Goal: Task Accomplishment & Management: Complete application form

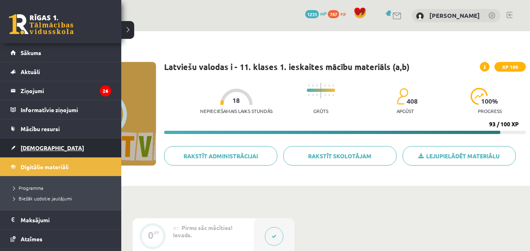
click at [59, 152] on link "[DEMOGRAPHIC_DATA]" at bounding box center [61, 147] width 101 height 19
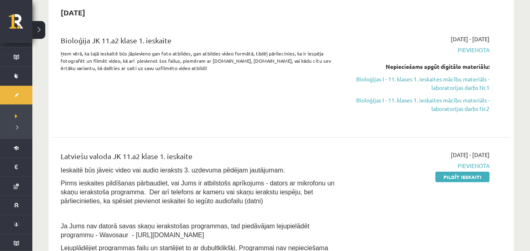
scroll to position [53, 0]
click at [458, 53] on span "Pievienota" at bounding box center [422, 50] width 135 height 8
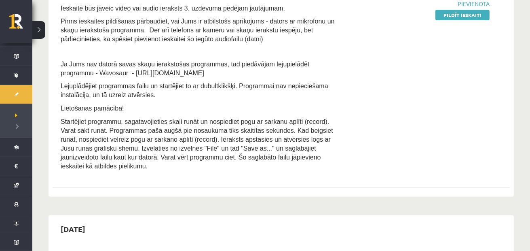
scroll to position [121, 0]
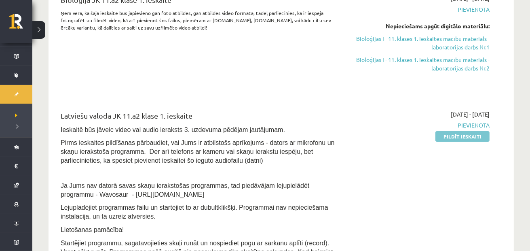
click at [464, 139] on link "Pildīt ieskaiti" at bounding box center [463, 136] width 54 height 11
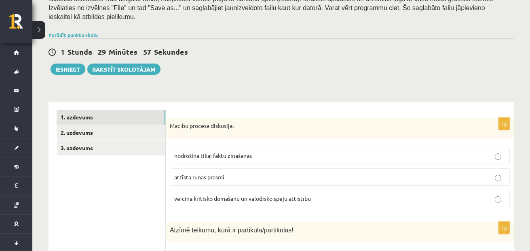
scroll to position [202, 0]
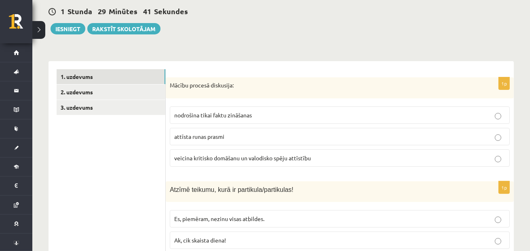
click at [292, 154] on span "veicina kritisko domāšanu un valodisko spēju attīstību" at bounding box center [242, 157] width 137 height 7
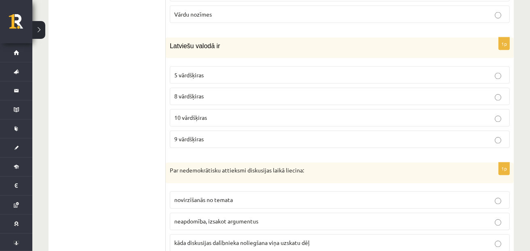
scroll to position [1214, 0]
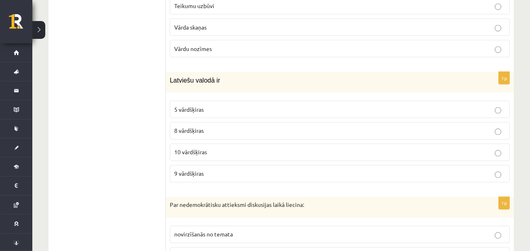
click at [239, 148] on p "10 vārdšķiras" at bounding box center [339, 152] width 331 height 8
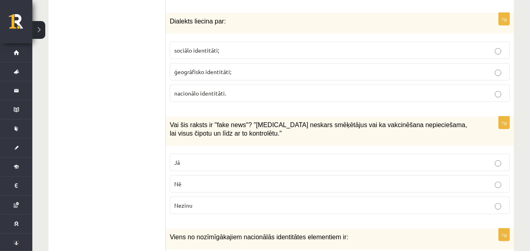
scroll to position [728, 0]
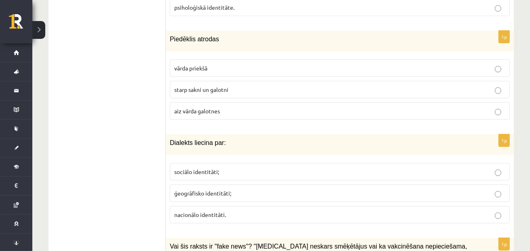
click at [215, 189] on span "ģeogrāfisko identitāti;" at bounding box center [202, 192] width 57 height 7
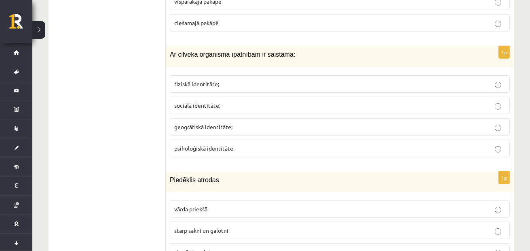
scroll to position [566, 0]
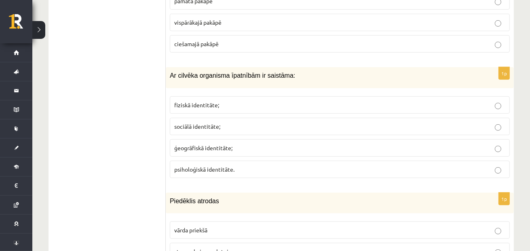
drag, startPoint x: 225, startPoint y: 92, endPoint x: 223, endPoint y: 85, distance: 6.6
click at [225, 101] on p "fiziskā identitāte;" at bounding box center [339, 105] width 331 height 8
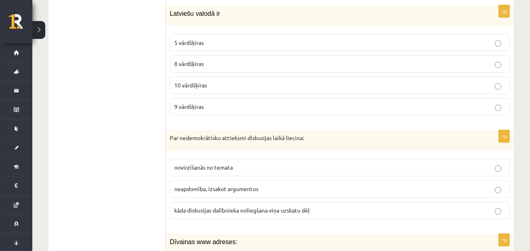
scroll to position [1295, 0]
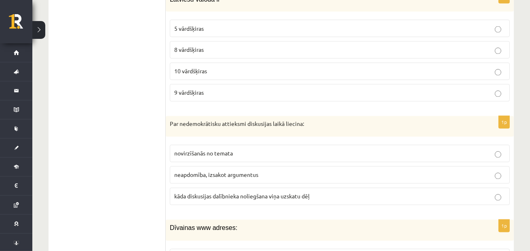
click at [281, 193] on span "kāda diskusijas dalībnieka noliegšana viņa uzskatu dēļ" at bounding box center [242, 196] width 136 height 7
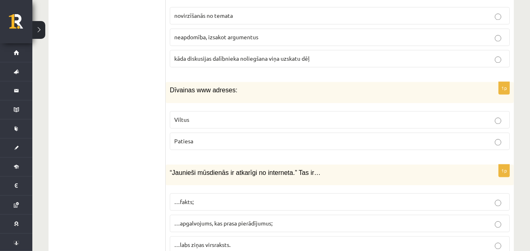
scroll to position [1456, 0]
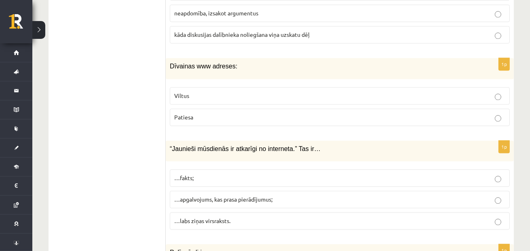
click at [288, 195] on p "…apgalvojums, kas prasa pierādījumus;" at bounding box center [339, 199] width 331 height 8
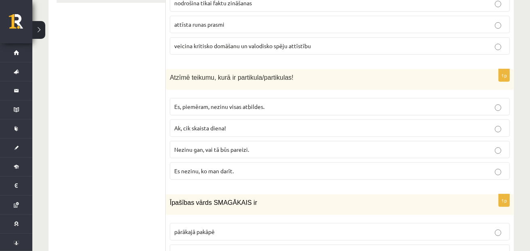
scroll to position [328, 0]
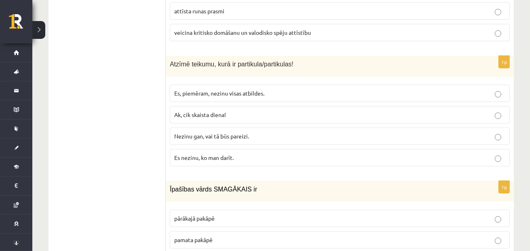
click at [214, 132] on p "Nezinu gan, vai tā būs pareizi." at bounding box center [339, 136] width 331 height 8
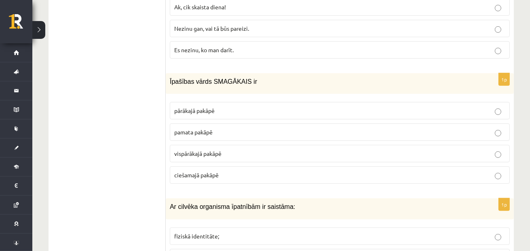
scroll to position [449, 0]
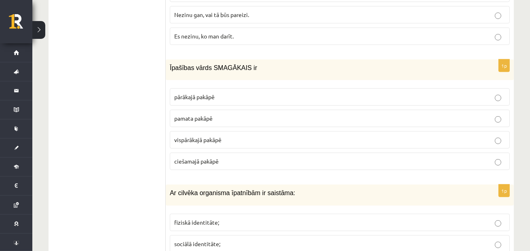
click at [176, 136] on span "vispārākajā pakāpē" at bounding box center [197, 139] width 47 height 7
click at [214, 136] on span "vispārākajā pakāpē" at bounding box center [197, 139] width 47 height 7
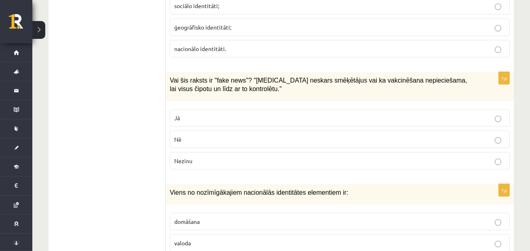
scroll to position [732, 0]
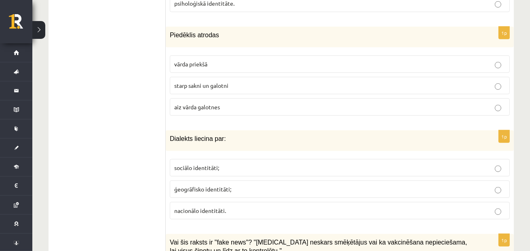
click at [205, 81] on p "starp sakni un galotni" at bounding box center [339, 85] width 331 height 8
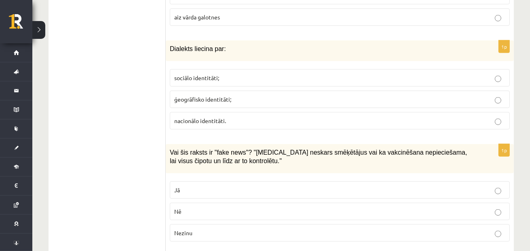
scroll to position [935, 0]
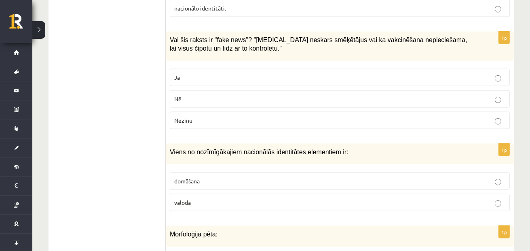
click at [201, 71] on label "Jā" at bounding box center [340, 77] width 340 height 17
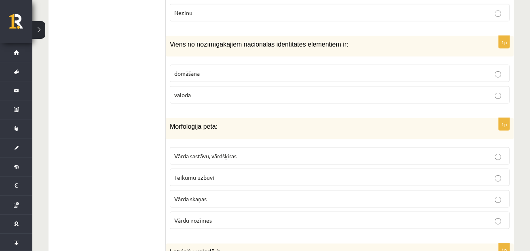
scroll to position [1056, 0]
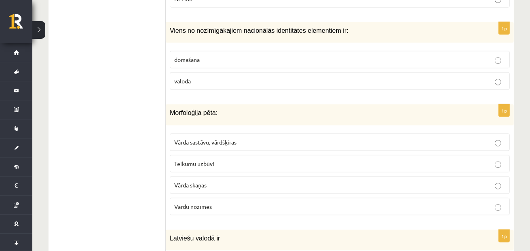
click at [244, 77] on p "valoda" at bounding box center [339, 81] width 331 height 8
click at [243, 138] on p "Vārda sastāvu, vārdšķiras" at bounding box center [339, 142] width 331 height 8
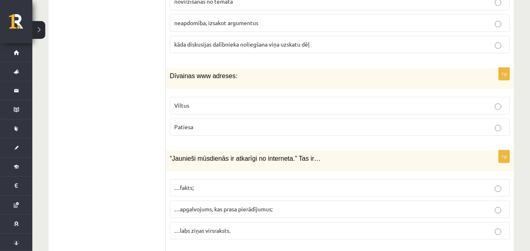
scroll to position [1461, 0]
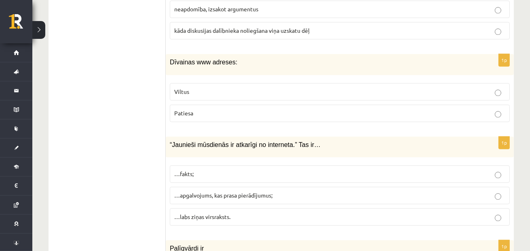
click at [255, 83] on label "Viltus" at bounding box center [340, 91] width 340 height 17
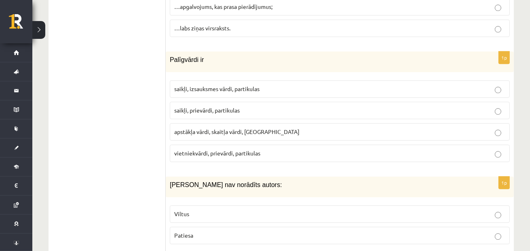
scroll to position [1663, 0]
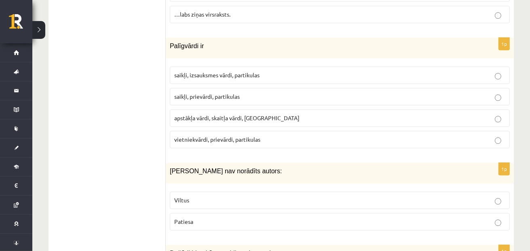
click at [230, 71] on p "saikļi, izsauksmes vārdi, partikulas" at bounding box center [339, 75] width 331 height 8
click at [208, 93] on span "saikļi, prievārdi, partikulas" at bounding box center [207, 96] width 66 height 7
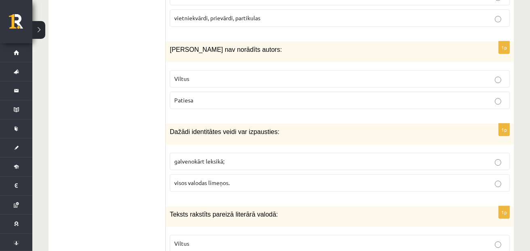
scroll to position [1825, 0]
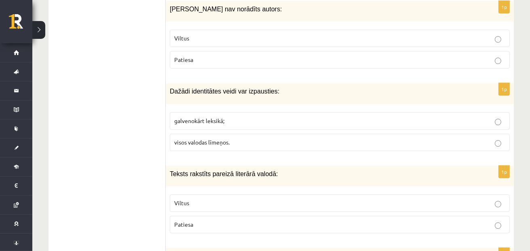
click at [228, 216] on label "Patiesa" at bounding box center [340, 224] width 340 height 17
click at [182, 34] on span "Viltus" at bounding box center [181, 37] width 15 height 7
click at [296, 32] on fieldset "Viltus Patiesa" at bounding box center [340, 47] width 340 height 45
click at [291, 34] on p "Viltus" at bounding box center [339, 38] width 331 height 8
click at [198, 134] on label "visos valodas līmeņos." at bounding box center [340, 142] width 340 height 17
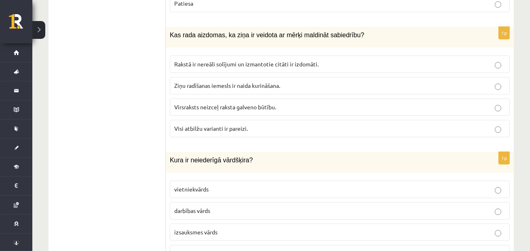
scroll to position [2027, 0]
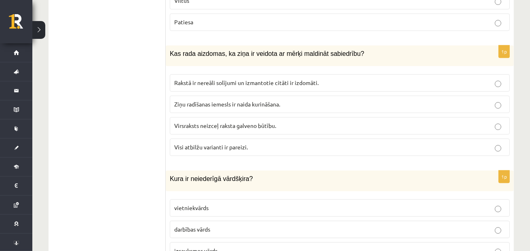
click at [190, 143] on p "Visi atbilžu varianti ir pareizi." at bounding box center [339, 147] width 331 height 8
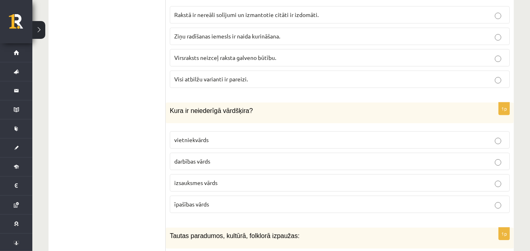
scroll to position [2108, 0]
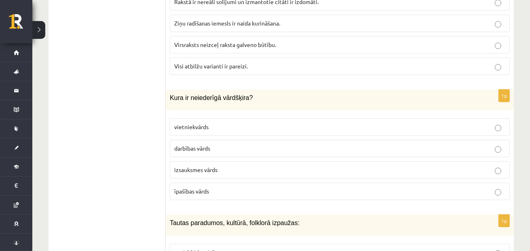
click at [187, 161] on label "izsauksmes vārds" at bounding box center [340, 169] width 340 height 17
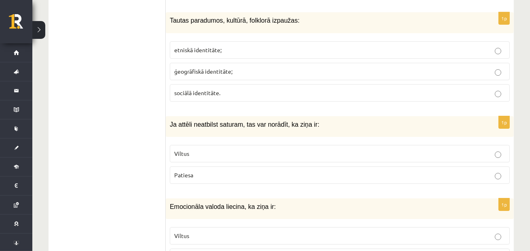
scroll to position [2270, 0]
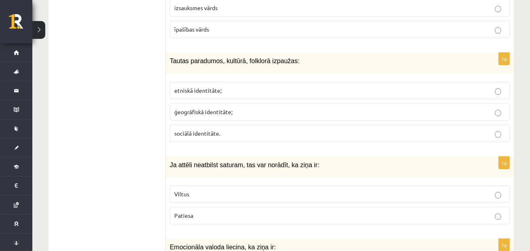
click at [175, 185] on label "Viltus" at bounding box center [340, 193] width 340 height 17
click at [206, 82] on label "etniskā identitāte;" at bounding box center [340, 90] width 340 height 17
click at [209, 87] on span "etniskā identitāte;" at bounding box center [197, 90] width 47 height 7
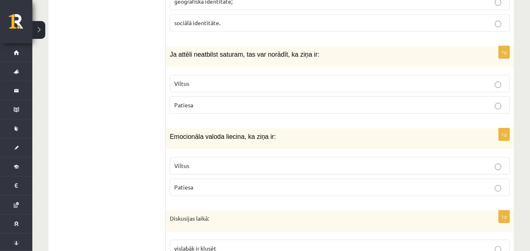
scroll to position [2431, 0]
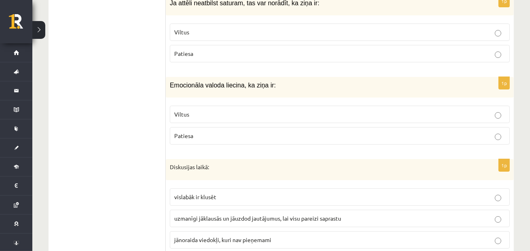
click at [218, 214] on span "uzmanīgi jāklausās un jāuzdod jautājumus, lai visu pareizi saprastu" at bounding box center [257, 217] width 167 height 7
click at [185, 110] on p "Viltus" at bounding box center [339, 114] width 331 height 8
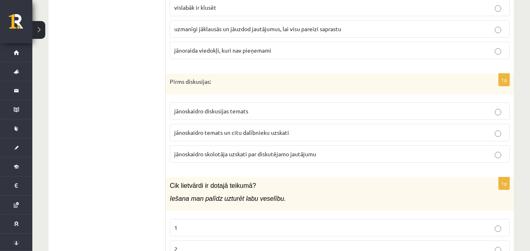
scroll to position [2634, 0]
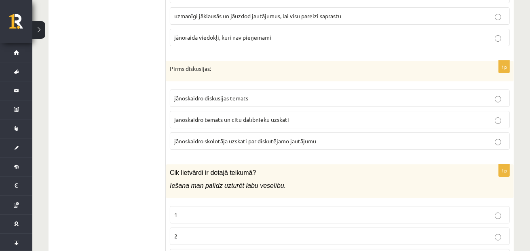
click at [215, 94] on span "jānoskaidro diskusijas temats" at bounding box center [211, 97] width 74 height 7
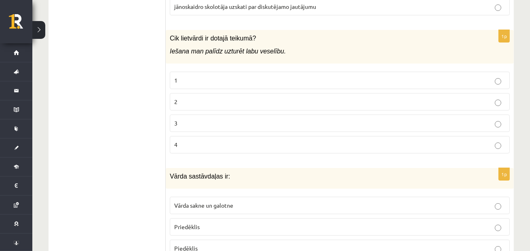
scroll to position [2755, 0]
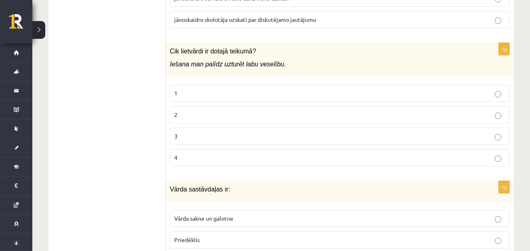
click at [197, 89] on p "1" at bounding box center [339, 93] width 331 height 8
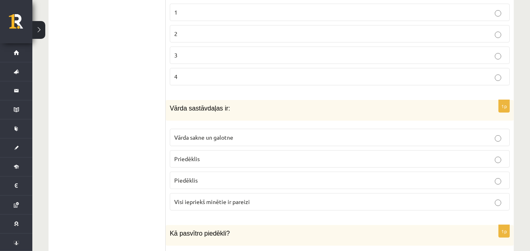
scroll to position [2877, 0]
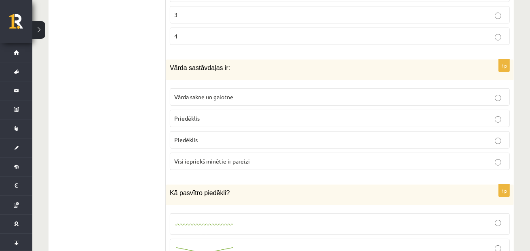
click at [240, 157] on span "Visi iepriekš minētie ir pareizi" at bounding box center [212, 160] width 76 height 7
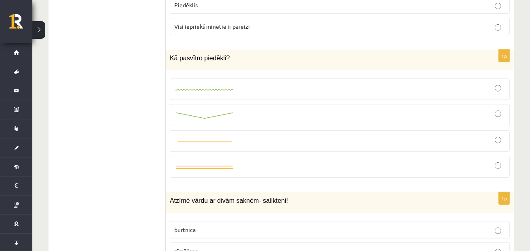
scroll to position [2998, 0]
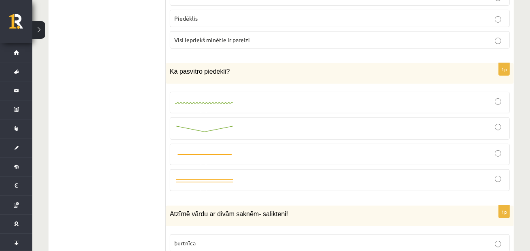
click at [223, 124] on link at bounding box center [204, 128] width 61 height 9
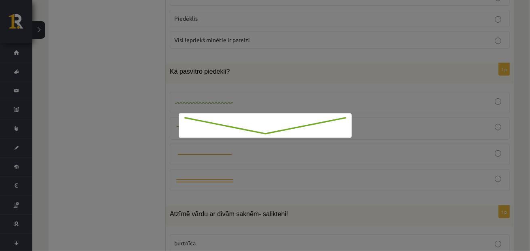
drag, startPoint x: 348, startPoint y: 112, endPoint x: 379, endPoint y: 119, distance: 31.5
click at [358, 113] on div at bounding box center [265, 125] width 530 height 251
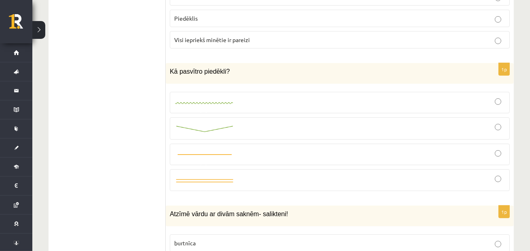
click at [419, 122] on div at bounding box center [339, 128] width 331 height 13
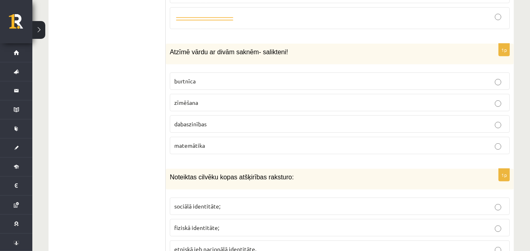
scroll to position [3119, 0]
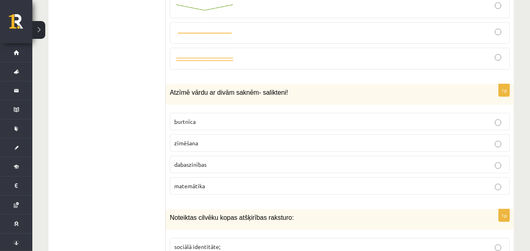
click at [195, 160] on p "dabaszinības" at bounding box center [339, 164] width 331 height 8
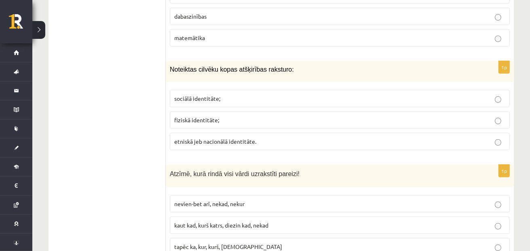
scroll to position [3281, 0]
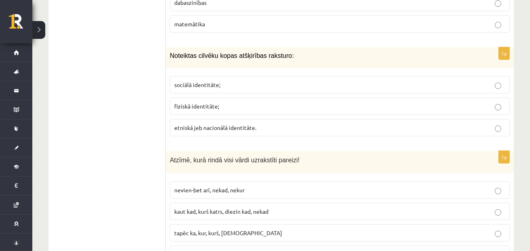
click at [225, 124] on span "etniskā jeb nacionālā identitāte." at bounding box center [215, 127] width 82 height 7
click at [246, 250] on span "turpretīm, lai gan, kaut kur, ikviens" at bounding box center [217, 253] width 87 height 7
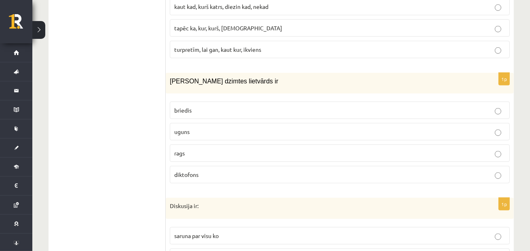
scroll to position [3564, 0]
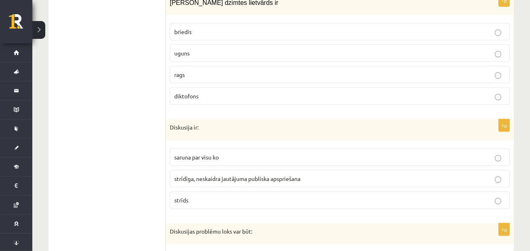
click at [246, 174] on p "strīdīga, neskaidra jautājuma publiska apspriešana" at bounding box center [339, 178] width 331 height 8
click at [216, 45] on label "uguns" at bounding box center [340, 53] width 340 height 17
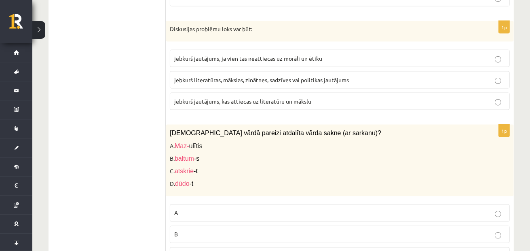
scroll to position [3726, 0]
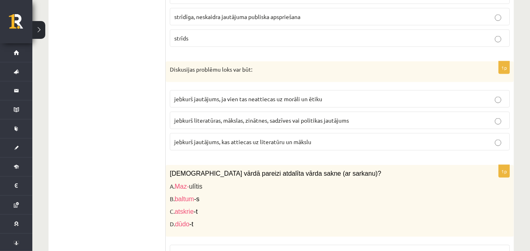
click at [335, 117] on span "jebkurš literatūras, mākslas, zinātnes, sadzīves vai politikas jautājums" at bounding box center [261, 120] width 175 height 7
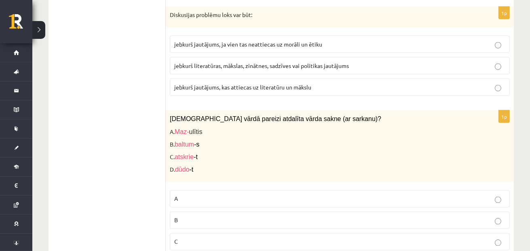
scroll to position [3848, 0]
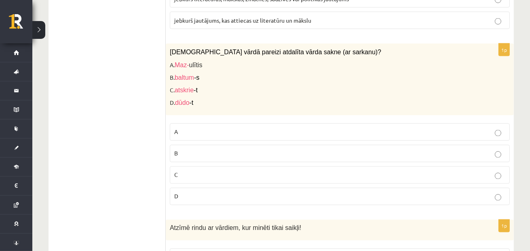
click at [290, 192] on p "D" at bounding box center [339, 196] width 331 height 8
click at [282, 171] on p "C" at bounding box center [339, 175] width 331 height 8
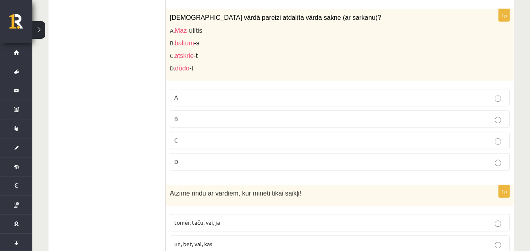
scroll to position [3928, 0]
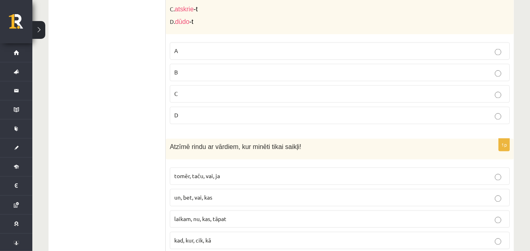
click at [212, 172] on span "tomēr, taču, vai, ja" at bounding box center [197, 175] width 46 height 7
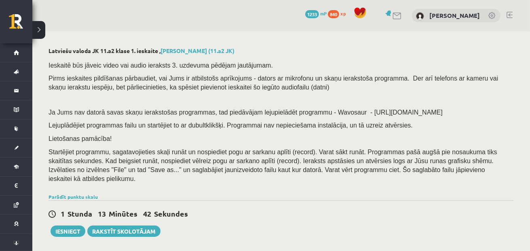
scroll to position [121, 0]
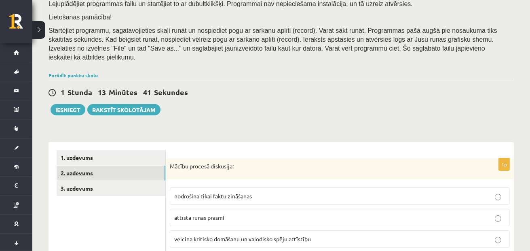
click at [153, 166] on link "2. uzdevums" at bounding box center [111, 172] width 109 height 15
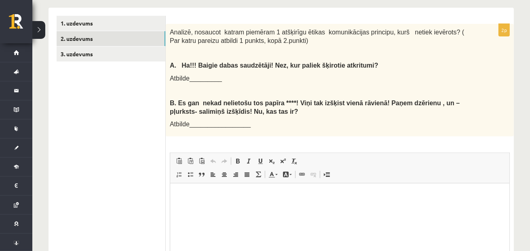
scroll to position [260, 0]
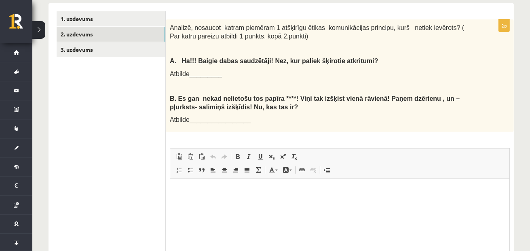
click at [284, 204] on html at bounding box center [339, 191] width 339 height 25
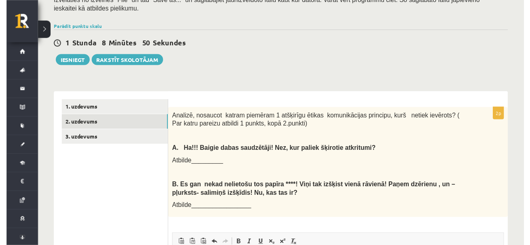
scroll to position [220, 0]
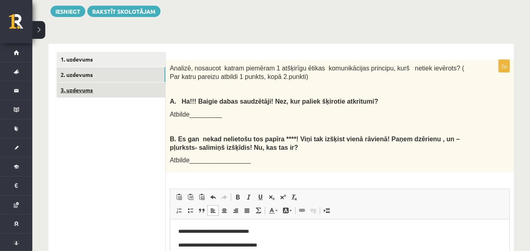
click at [131, 83] on link "3. uzdevums" at bounding box center [111, 90] width 109 height 15
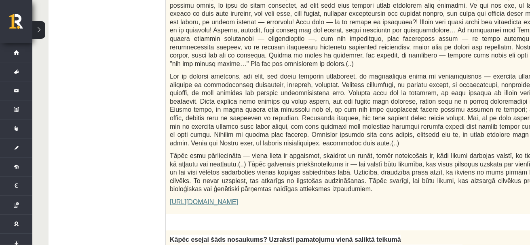
scroll to position [526, 0]
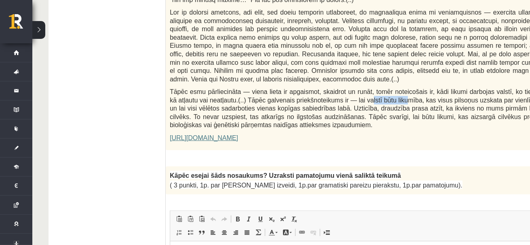
drag, startPoint x: 385, startPoint y: 86, endPoint x: 351, endPoint y: 83, distance: 34.1
click at [351, 87] on p "Tāpēc esmu pārliecināta — viena lieta ir apgaismot, skaidrot un runāt, tomēr no…" at bounding box center [362, 108] width 385 height 42
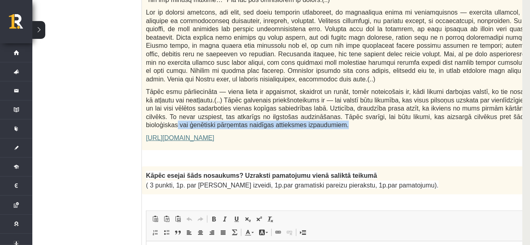
scroll to position [526, 32]
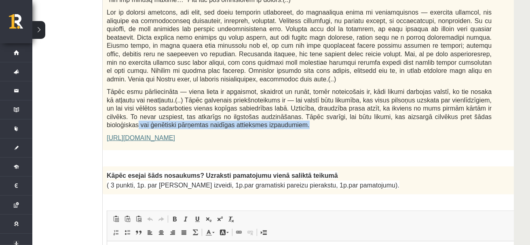
drag, startPoint x: 522, startPoint y: 99, endPoint x: 462, endPoint y: 115, distance: 61.9
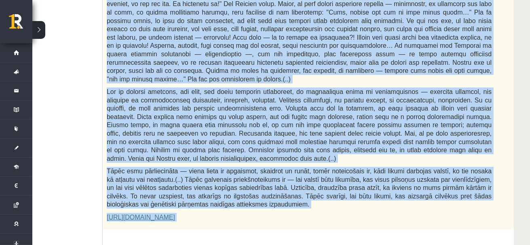
scroll to position [485, 32]
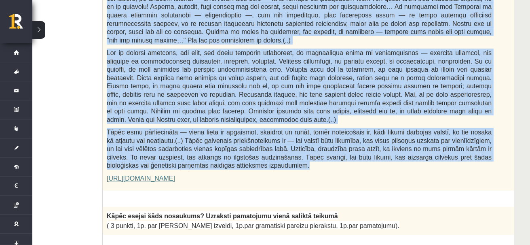
drag, startPoint x: 111, startPoint y: 102, endPoint x: 254, endPoint y: 148, distance: 150.6
copy form "Izlasi tekstu! Atbildi uz dotajiem jautājumiem! Kopā 51 punkts 0p Fragments no …"
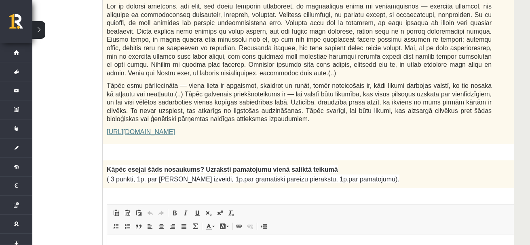
scroll to position [566, 32]
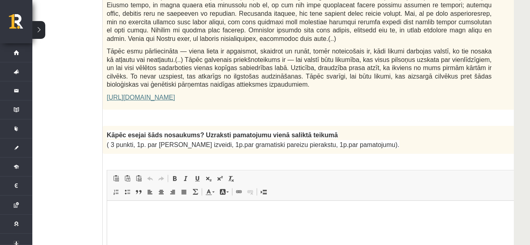
click at [223, 210] on p "Визуальный текстовый редактор, wiswyg-editor-user-answer-47433870328480" at bounding box center [319, 212] width 409 height 8
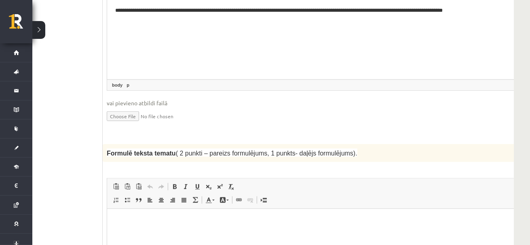
scroll to position [850, 32]
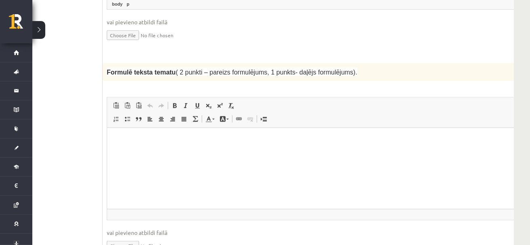
click at [215, 152] on html at bounding box center [319, 139] width 425 height 25
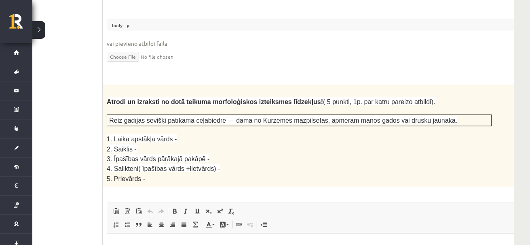
scroll to position [1052, 32]
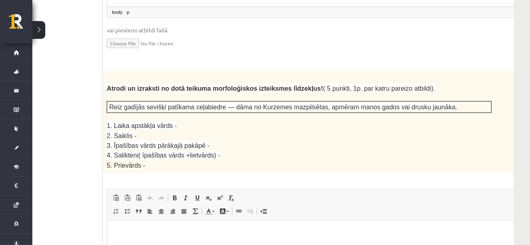
click at [251, 245] on html at bounding box center [319, 232] width 425 height 25
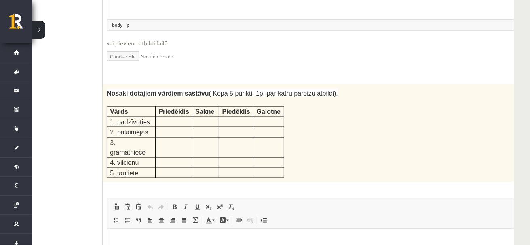
scroll to position [1335, 32]
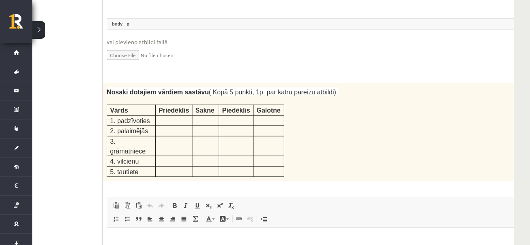
drag, startPoint x: 118, startPoint y: 80, endPoint x: 299, endPoint y: 127, distance: 186.9
click at [322, 102] on div "Nosaki dotajiem vārdiem sastāvu ( Kopā 5 punkti, 1p. par katru pareizu atbildi)…" at bounding box center [320, 132] width 434 height 98
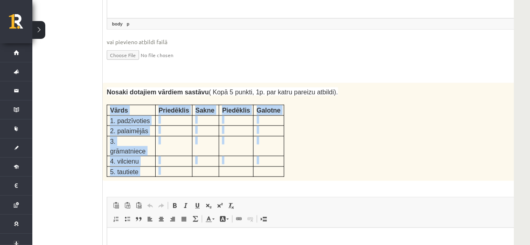
drag, startPoint x: 104, startPoint y: 78, endPoint x: 193, endPoint y: 124, distance: 100.2
click at [193, 124] on div "Nosaki dotajiem vārdiem sastāvu ( Kopā 5 punkti, 1p. par katru pareizu atbildi)…" at bounding box center [320, 132] width 434 height 98
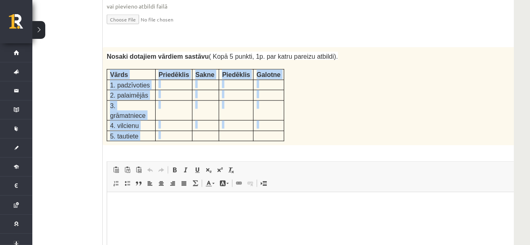
scroll to position [1416, 32]
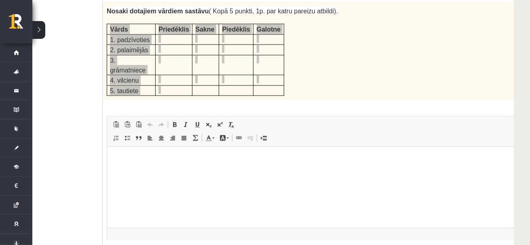
click at [115, 171] on html at bounding box center [319, 158] width 425 height 25
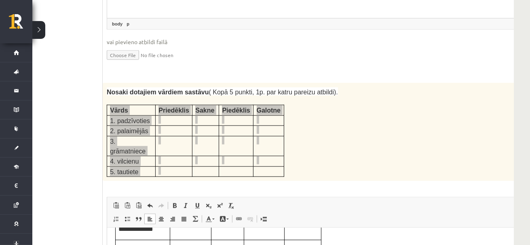
scroll to position [0, 0]
click at [149, 202] on span at bounding box center [150, 205] width 6 height 6
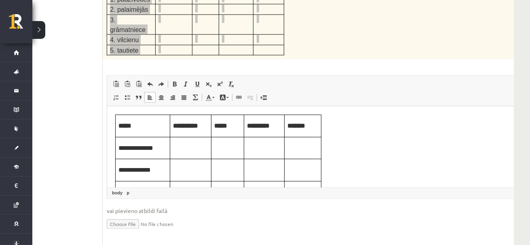
click at [186, 151] on td "Визуальный текстовый редактор, wiswyg-editor-user-answer-47433873320600" at bounding box center [190, 147] width 41 height 22
click at [221, 150] on p "Визуальный текстовый редактор, wiswyg-editor-user-answer-47433873320600" at bounding box center [227, 146] width 27 height 9
click at [256, 151] on p "Визуальный текстовый редактор, wiswyg-editor-user-answer-47433873320600" at bounding box center [264, 146] width 34 height 9
click at [194, 172] on p "Визуальный текстовый редактор, wiswyg-editor-user-answer-47433873320600" at bounding box center [190, 168] width 35 height 9
click at [220, 174] on td "Визуальный текстовый редактор, wiswyg-editor-user-answer-47433873320600" at bounding box center [227, 170] width 33 height 22
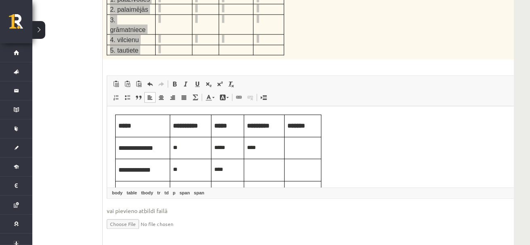
click at [259, 174] on td "Визуальный текстовый редактор, wiswyg-editor-user-answer-47433873320600" at bounding box center [264, 170] width 40 height 22
click at [311, 167] on p "Визуальный текстовый редактор, wiswyg-editor-user-answer-47433873320600" at bounding box center [302, 168] width 31 height 9
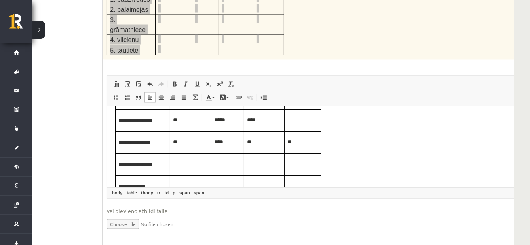
scroll to position [40, 0]
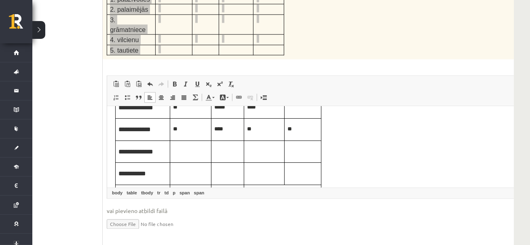
click at [182, 156] on td "Визуальный текстовый редактор, wiswyg-editor-user-answer-47433873320600" at bounding box center [190, 151] width 41 height 22
click at [226, 151] on p "Визуальный текстовый редактор, wiswyg-editor-user-answer-47433873320600" at bounding box center [227, 150] width 27 height 9
click at [258, 155] on td "Визуальный текстовый редактор, wiswyg-editor-user-answer-47433873320600" at bounding box center [264, 151] width 40 height 22
click at [299, 151] on p "Визуальный текстовый редактор, wiswyg-editor-user-answer-47433873320600" at bounding box center [302, 150] width 31 height 9
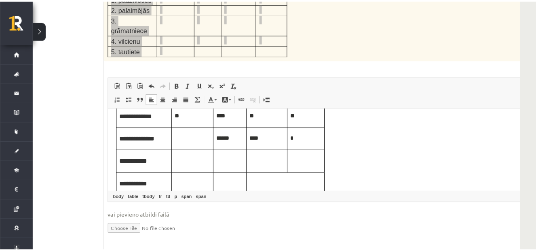
scroll to position [81, 0]
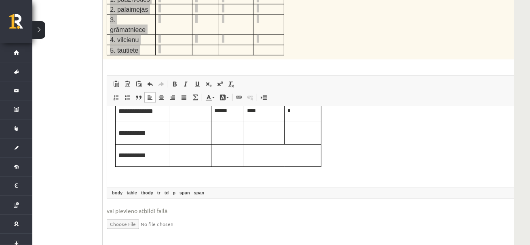
click at [191, 132] on p "Визуальный текстовый редактор, wiswyg-editor-user-answer-47433873320600" at bounding box center [190, 131] width 35 height 9
click at [215, 136] on p "Визуальный текстовый редактор, wiswyg-editor-user-answer-47433873320600" at bounding box center [227, 131] width 27 height 9
click at [261, 131] on p "Визуальный текстовый редактор, wiswyg-editor-user-answer-47433873320600" at bounding box center [264, 131] width 34 height 9
click at [292, 137] on td "Визуальный текстовый редактор, wiswyg-editor-user-answer-47433873320600" at bounding box center [302, 133] width 37 height 22
click at [186, 159] on td "Визуальный текстовый редактор, wiswyg-editor-user-answer-47433873320600" at bounding box center [190, 155] width 41 height 22
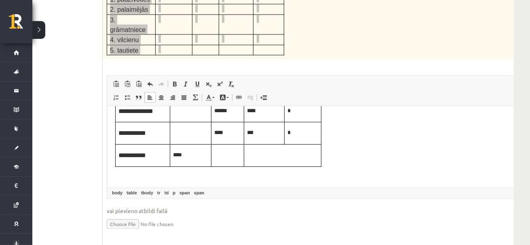
click at [228, 159] on td "Визуальный текстовый редактор, wiswyg-editor-user-answer-47433873320600" at bounding box center [227, 155] width 33 height 22
click at [199, 158] on td "****" at bounding box center [190, 155] width 41 height 22
click at [235, 154] on td "Визуальный текстовый редактор, wiswyg-editor-user-answer-47433873320600" at bounding box center [227, 155] width 33 height 22
click at [256, 161] on table "**********" at bounding box center [218, 99] width 206 height 133
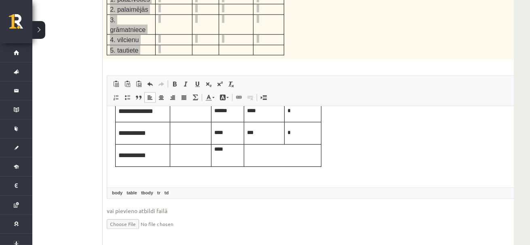
click at [270, 155] on table "**********" at bounding box center [218, 99] width 206 height 133
click at [269, 155] on table "**********" at bounding box center [218, 99] width 206 height 133
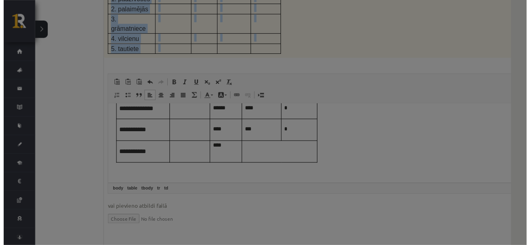
scroll to position [0, 25]
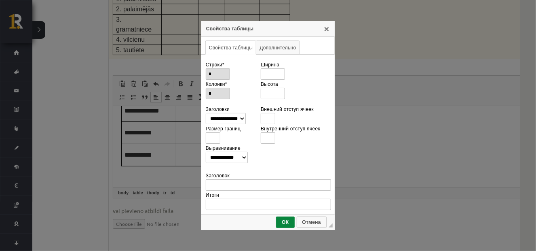
click at [100, 106] on div "**********" at bounding box center [268, 125] width 536 height 251
click at [325, 29] on link "X" at bounding box center [327, 28] width 6 height 6
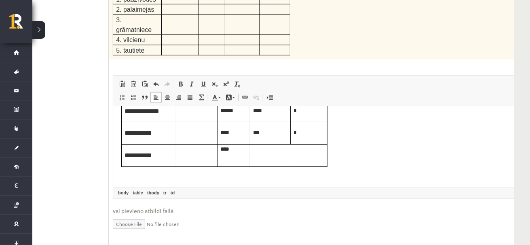
click at [267, 152] on table "**********" at bounding box center [224, 99] width 206 height 133
click at [290, 160] on table "**********" at bounding box center [224, 99] width 206 height 133
click at [383, 153] on body "**********" at bounding box center [325, 106] width 409 height 146
click at [255, 172] on p "Визуальный текстовый редактор, wiswyg-editor-user-answer-47433873320600" at bounding box center [325, 176] width 409 height 8
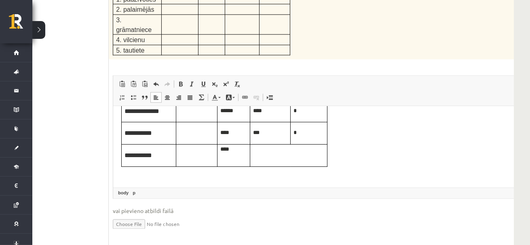
drag, startPoint x: 283, startPoint y: 152, endPoint x: 258, endPoint y: 150, distance: 25.2
click at [279, 152] on table "**********" at bounding box center [224, 99] width 206 height 133
click at [271, 153] on table "**********" at bounding box center [224, 99] width 206 height 133
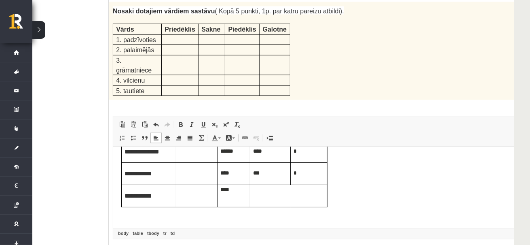
click at [288, 195] on table "**********" at bounding box center [224, 140] width 206 height 133
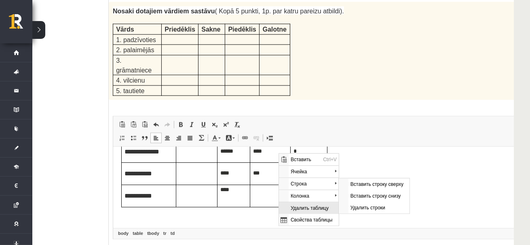
scroll to position [0, 0]
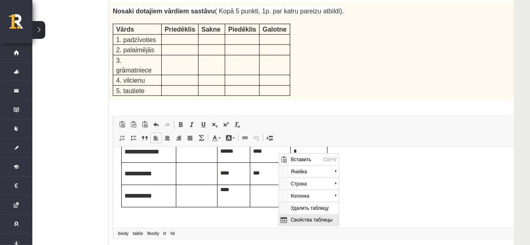
click at [308, 220] on span "Свойства таблицы" at bounding box center [314, 219] width 50 height 12
type input "*"
type input "***"
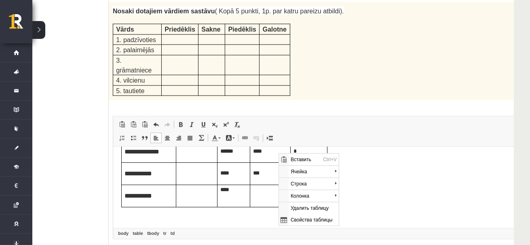
type input "*"
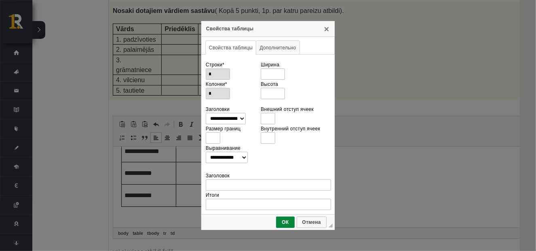
drag, startPoint x: 409, startPoint y: 66, endPoint x: 388, endPoint y: 68, distance: 21.2
click at [409, 66] on div "**********" at bounding box center [268, 125] width 536 height 251
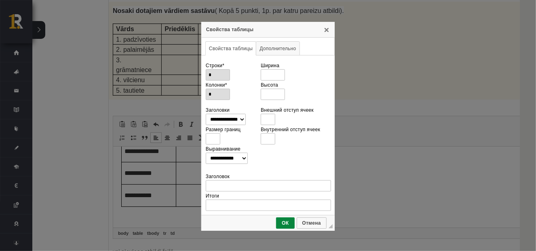
click at [333, 35] on div "Свойства таблицы" at bounding box center [268, 30] width 134 height 16
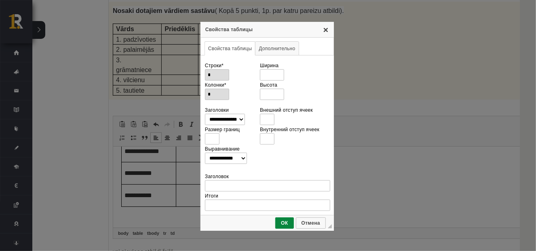
click at [323, 29] on link "X" at bounding box center [326, 29] width 6 height 6
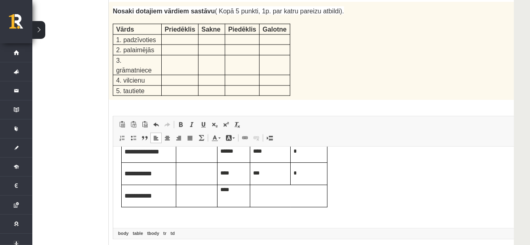
click at [278, 197] on table "**********" at bounding box center [224, 140] width 206 height 133
click at [267, 218] on p "Визуальный текстовый редактор, wiswyg-editor-user-answer-47433873320600" at bounding box center [325, 216] width 409 height 8
click at [236, 193] on td "****" at bounding box center [233, 195] width 33 height 22
click at [271, 199] on table "**********" at bounding box center [224, 140] width 206 height 133
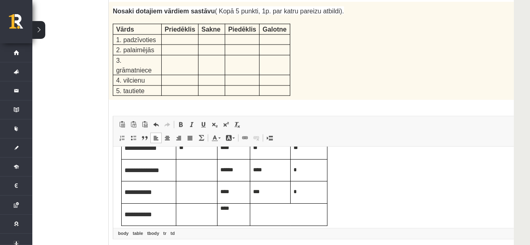
scroll to position [81, 0]
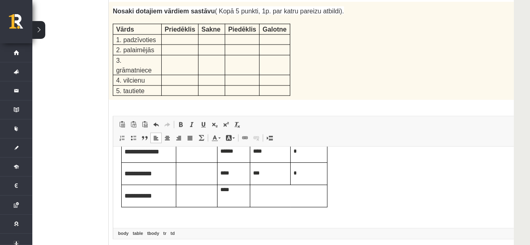
click at [309, 205] on table "**********" at bounding box center [224, 140] width 206 height 133
click at [308, 197] on table "**********" at bounding box center [224, 140] width 206 height 133
click at [372, 191] on body "**********" at bounding box center [325, 147] width 409 height 146
click at [254, 217] on p "Визуальный текстовый редактор, wiswyg-editor-user-answer-47433873320600" at bounding box center [325, 216] width 409 height 8
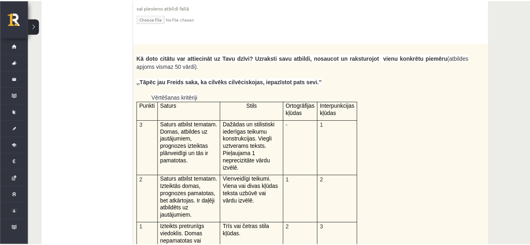
scroll to position [1618, 0]
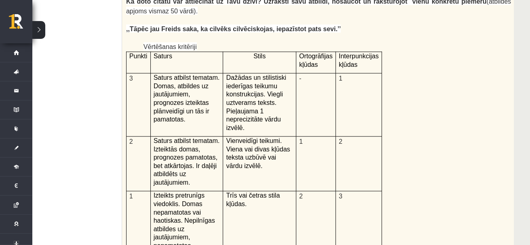
drag, startPoint x: 533, startPoint y: 249, endPoint x: 526, endPoint y: 238, distance: 12.9
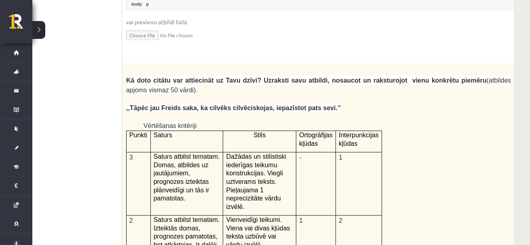
scroll to position [1631, 32]
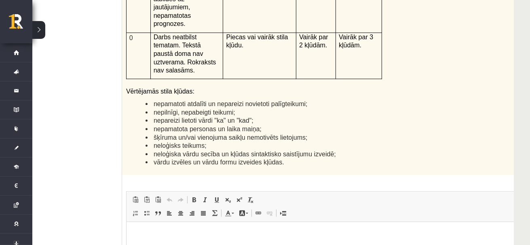
scroll to position [1995, 32]
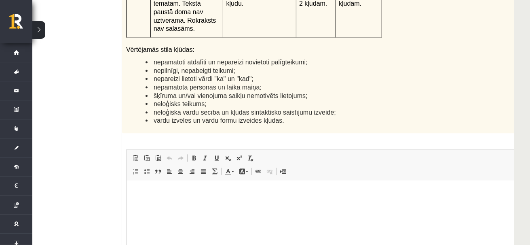
click at [199, 204] on html at bounding box center [338, 192] width 425 height 25
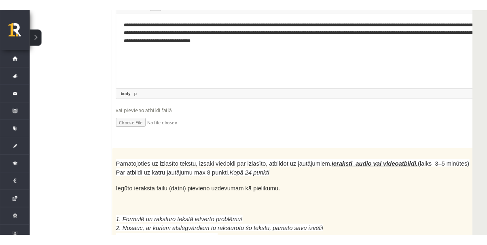
scroll to position [2185, 32]
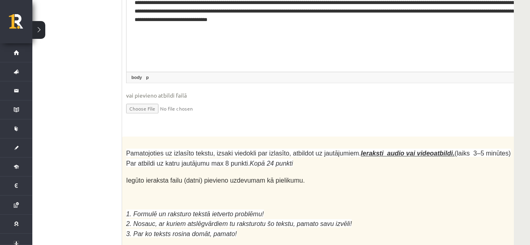
drag, startPoint x: 454, startPoint y: 150, endPoint x: 482, endPoint y: 147, distance: 28.5
click at [482, 238] on p at bounding box center [318, 242] width 385 height 8
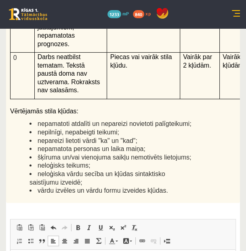
scroll to position [2605, 0]
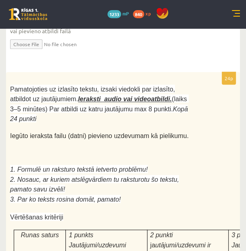
scroll to position [3010, 0]
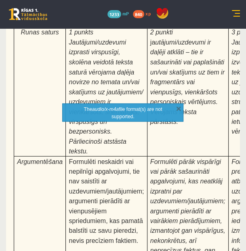
type input "**********"
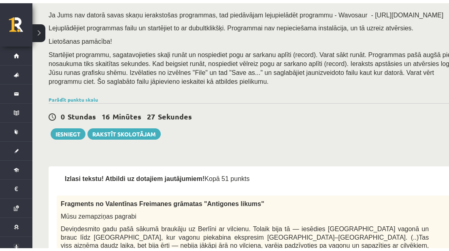
scroll to position [0, 0]
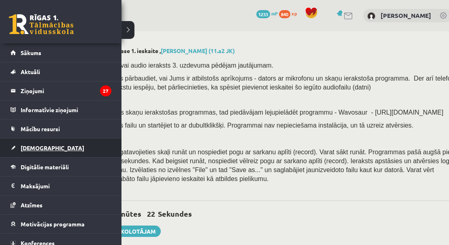
click at [62, 150] on link "[DEMOGRAPHIC_DATA]" at bounding box center [61, 147] width 101 height 19
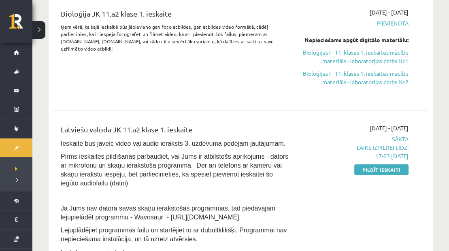
scroll to position [162, 0]
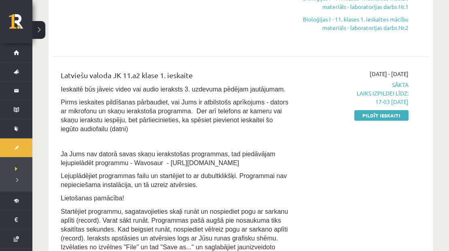
drag, startPoint x: 380, startPoint y: 116, endPoint x: 261, endPoint y: 24, distance: 150.5
click at [380, 116] on link "Pildīt ieskaiti" at bounding box center [381, 115] width 54 height 11
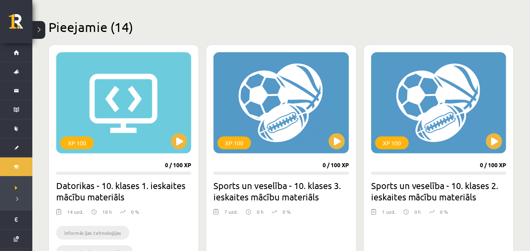
scroll to position [243, 0]
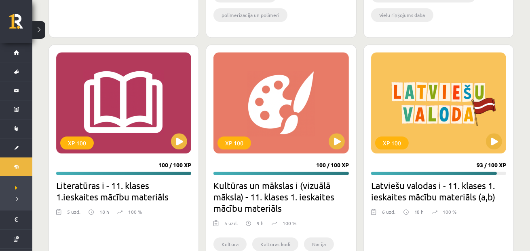
scroll to position [1732, 0]
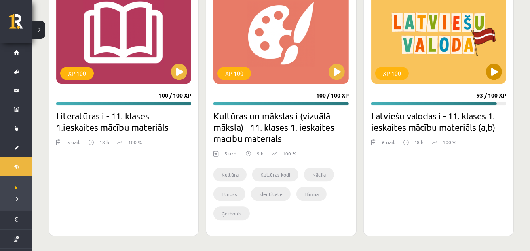
click at [487, 74] on div "XP 100" at bounding box center [438, 33] width 135 height 101
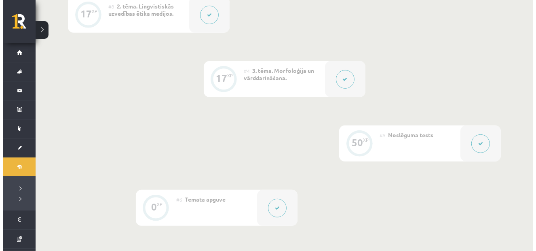
scroll to position [364, 0]
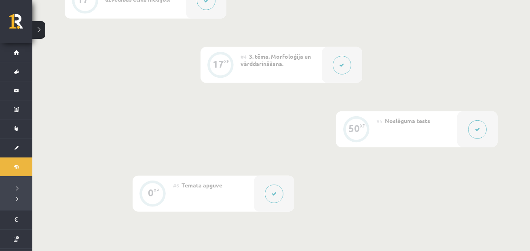
click at [482, 134] on button at bounding box center [477, 129] width 19 height 19
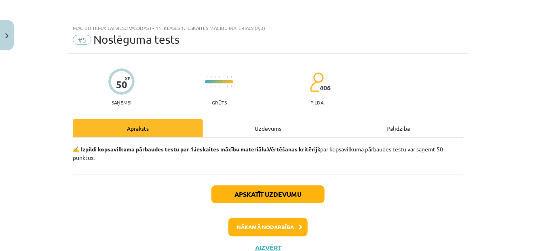
click at [277, 125] on div "Uzdevums" at bounding box center [268, 128] width 130 height 18
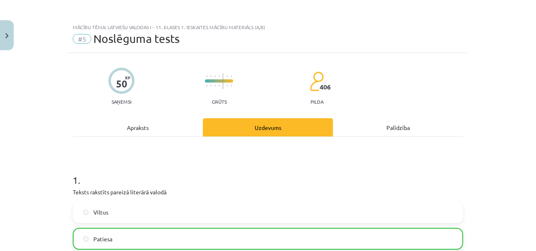
scroll to position [162, 0]
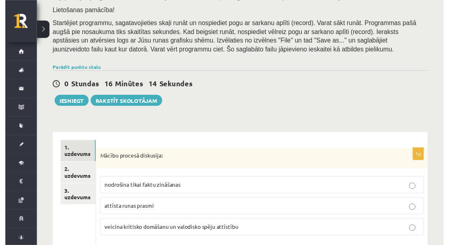
scroll to position [202, 0]
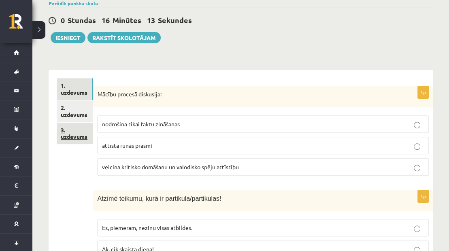
click at [81, 124] on link "3. uzdevums" at bounding box center [75, 134] width 36 height 22
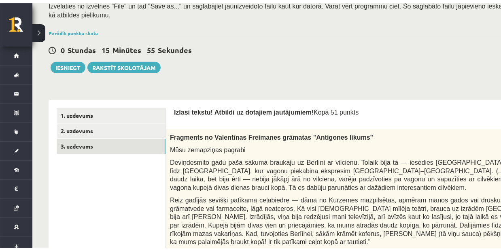
scroll to position [162, 0]
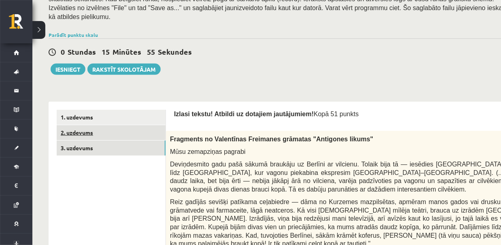
click at [121, 125] on link "2. uzdevums" at bounding box center [111, 132] width 109 height 15
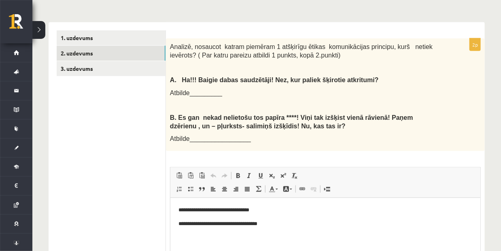
scroll to position [147, 0]
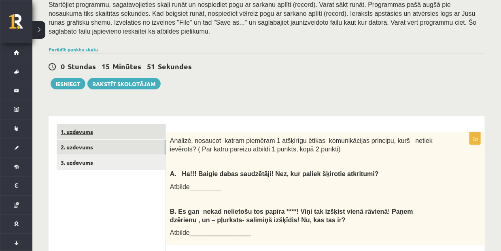
click at [113, 131] on link "1. uzdevums" at bounding box center [111, 131] width 109 height 15
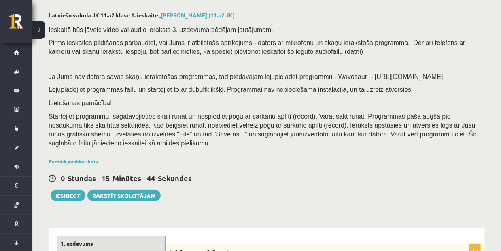
scroll to position [0, 0]
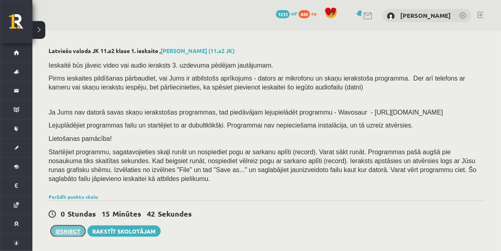
click at [67, 231] on button "Iesniegt" at bounding box center [68, 230] width 35 height 11
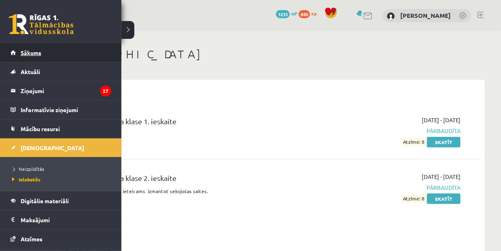
click at [38, 58] on link "Sākums" at bounding box center [61, 52] width 101 height 19
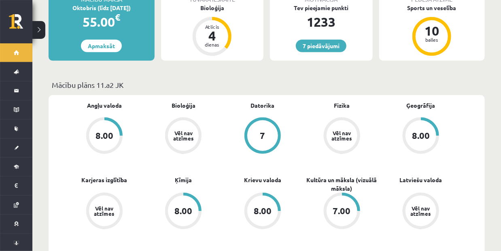
scroll to position [162, 0]
